Goal: Information Seeking & Learning: Learn about a topic

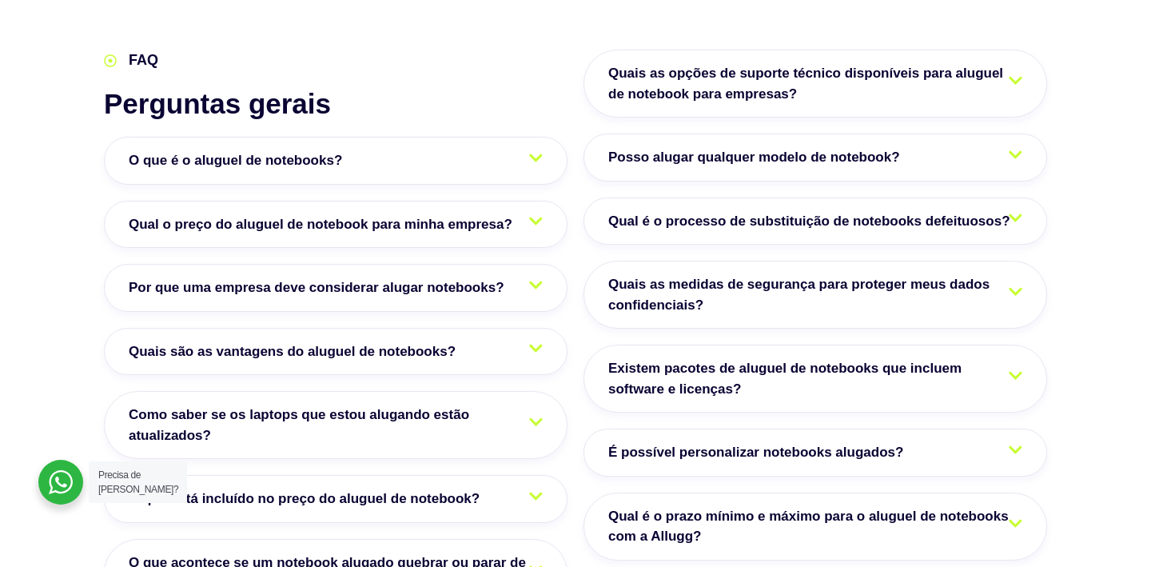
scroll to position [2714, 0]
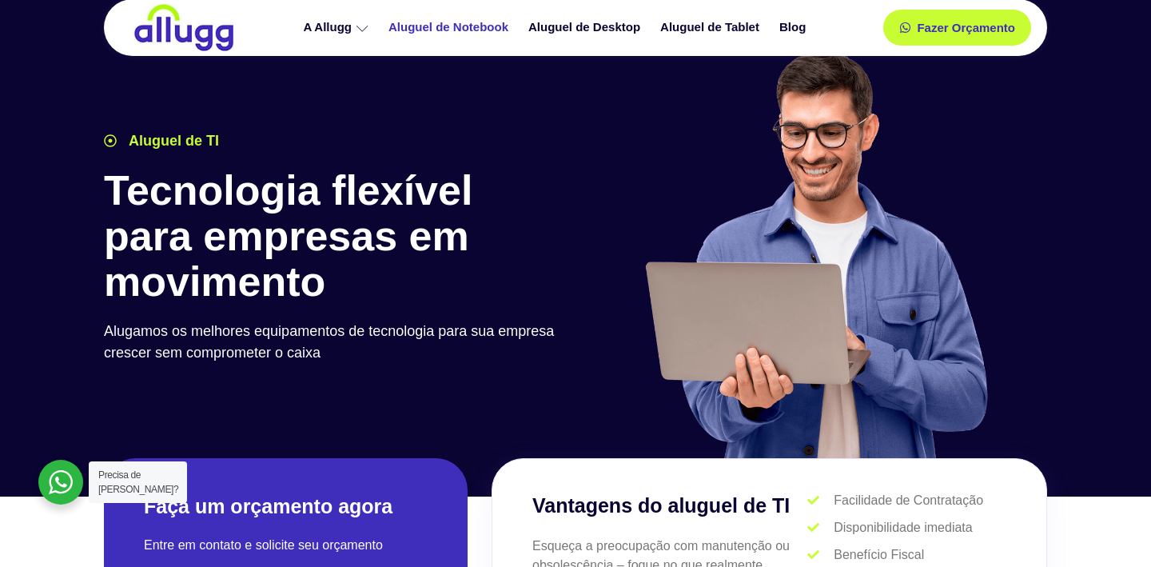
click at [471, 18] on link "Aluguel de Notebook" at bounding box center [450, 28] width 140 height 28
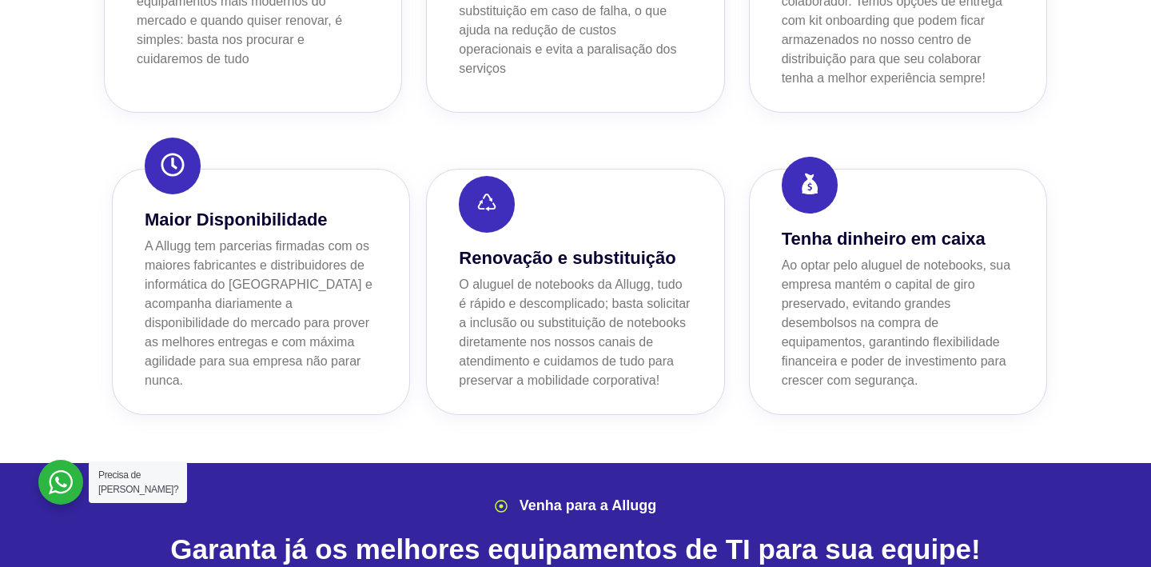
scroll to position [1507, 0]
